Goal: Find specific page/section: Find specific page/section

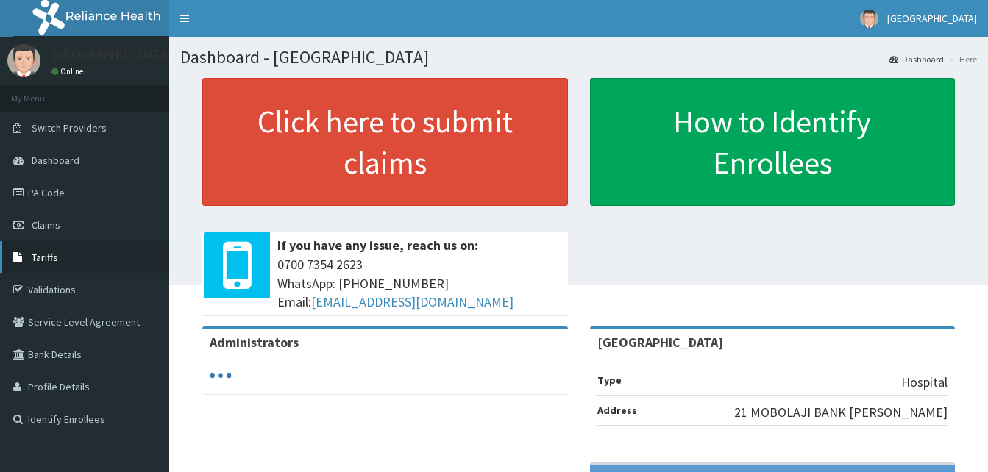
click at [66, 256] on link "Tariffs" at bounding box center [84, 257] width 169 height 32
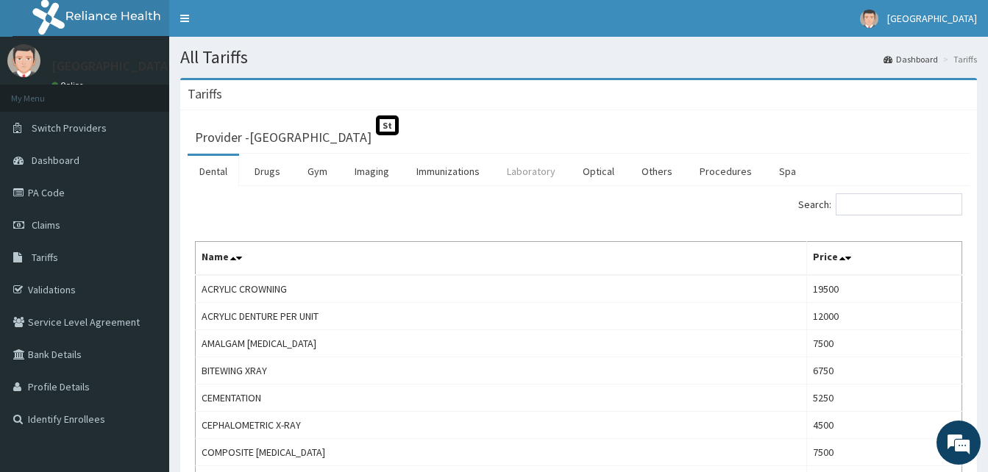
click at [517, 170] on link "Laboratory" at bounding box center [531, 171] width 72 height 31
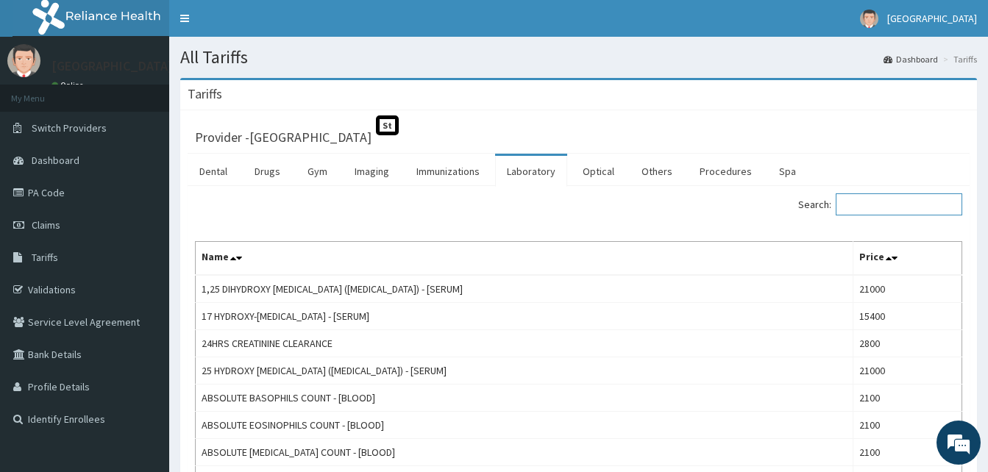
click at [892, 205] on input "Search:" at bounding box center [899, 205] width 127 height 22
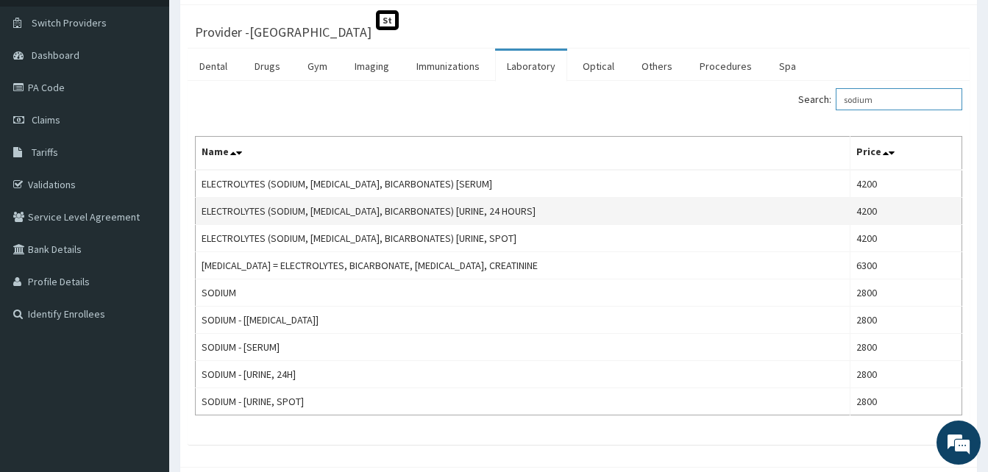
scroll to position [179, 0]
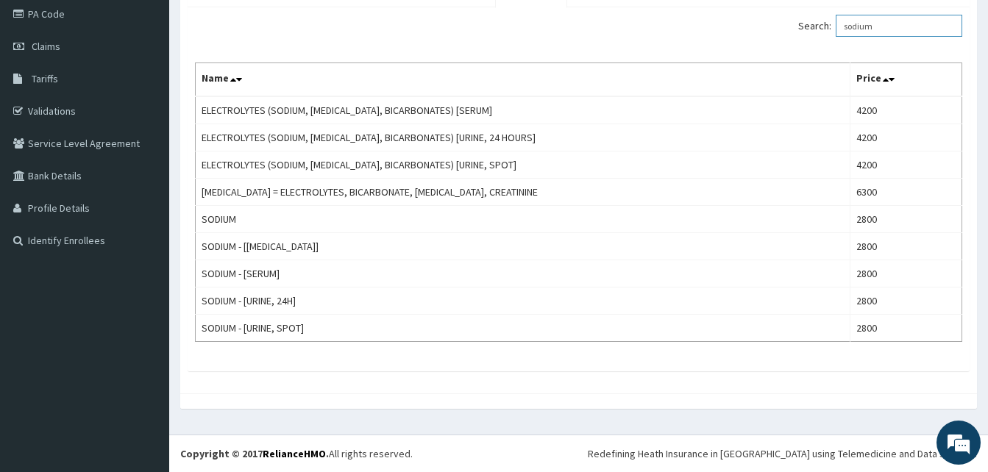
click at [901, 24] on input "sodium" at bounding box center [899, 26] width 127 height 22
type input "s"
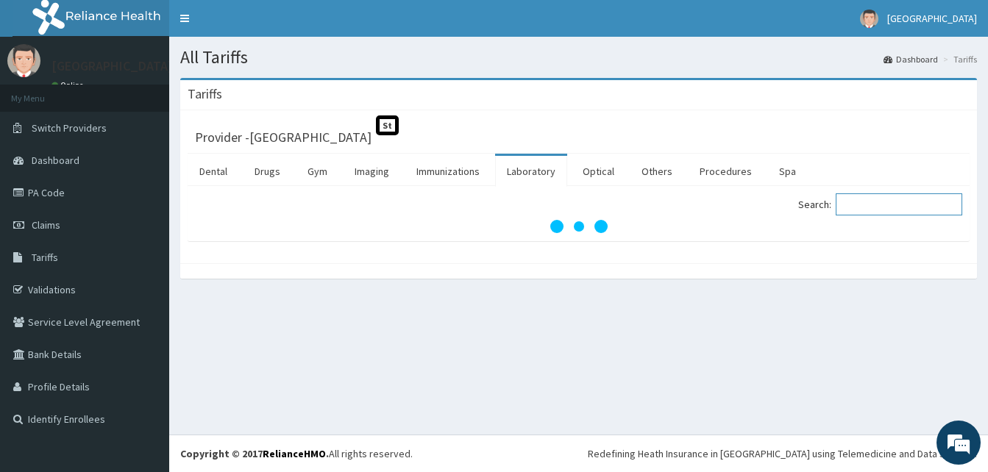
scroll to position [0, 0]
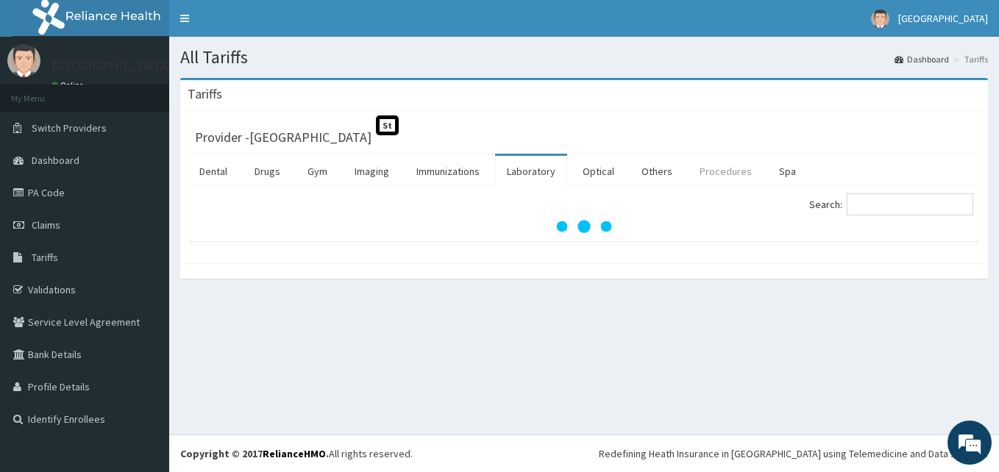
click at [718, 171] on link "Procedures" at bounding box center [726, 171] width 76 height 31
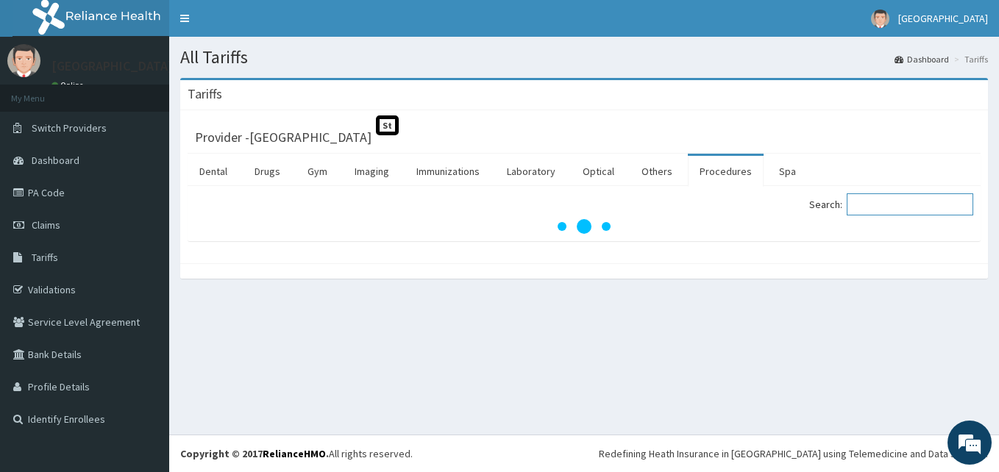
click at [883, 196] on input "Search:" at bounding box center [910, 205] width 127 height 22
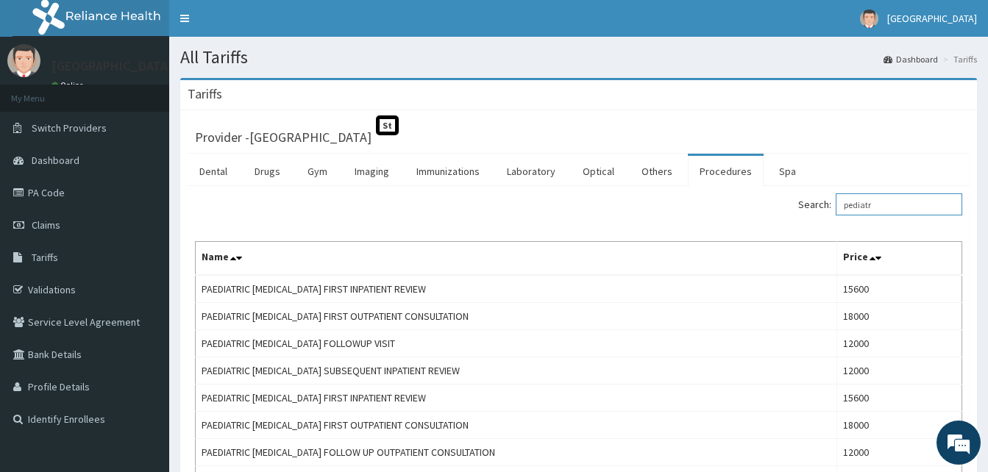
type input "pediatr"
click at [678, 38] on section "All Tariffs Dashboard Tariffs" at bounding box center [578, 52] width 819 height 30
